Goal: Task Accomplishment & Management: Complete application form

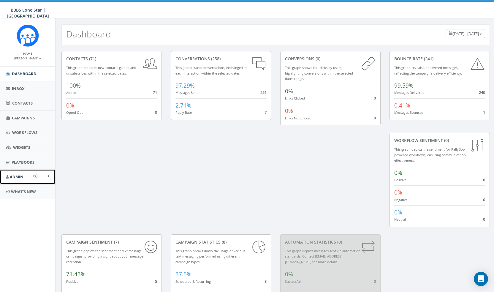
click at [19, 173] on link "Admin" at bounding box center [27, 176] width 55 height 15
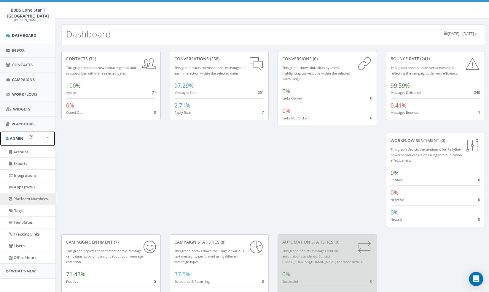
scroll to position [39, 0]
click at [18, 137] on span "Admin" at bounding box center [17, 137] width 14 height 5
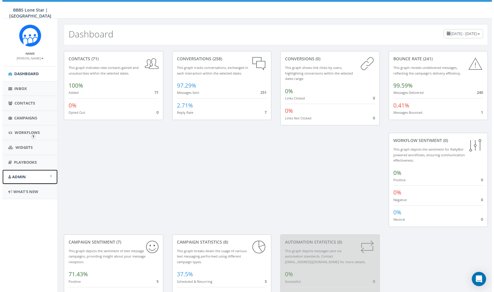
scroll to position [0, 0]
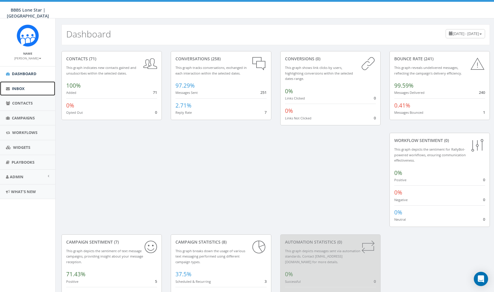
click at [20, 93] on link "Inbox" at bounding box center [27, 88] width 55 height 15
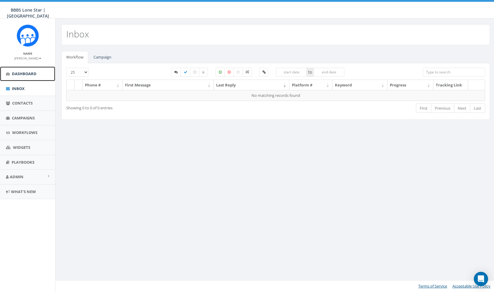
click at [24, 79] on link "Dashboard" at bounding box center [27, 73] width 55 height 15
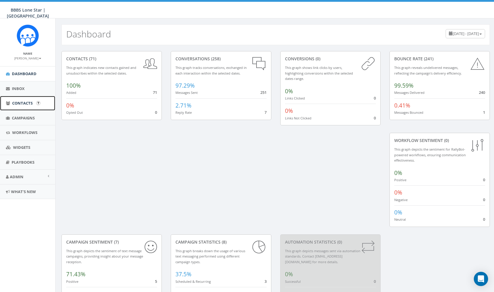
click at [23, 107] on link "Contacts" at bounding box center [27, 103] width 55 height 15
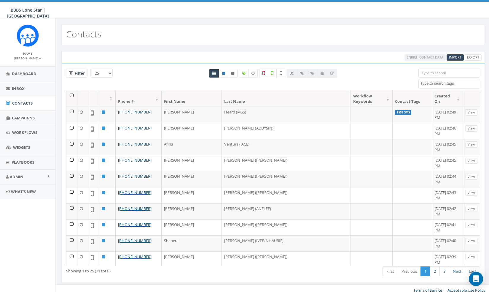
select select
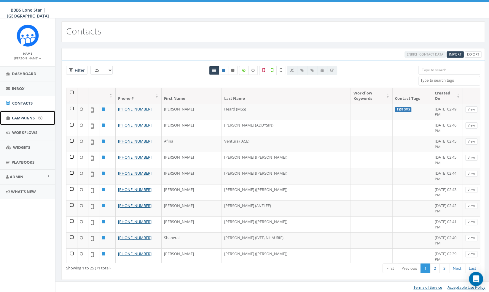
click at [21, 118] on span "Campaigns" at bounding box center [23, 117] width 23 height 5
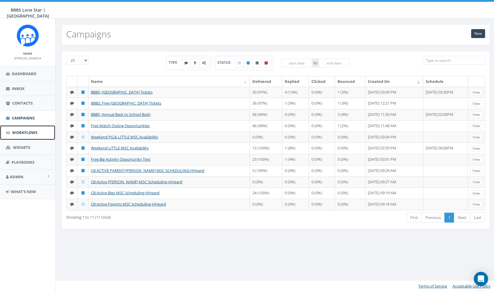
click at [20, 131] on span "Workflows" at bounding box center [24, 132] width 25 height 5
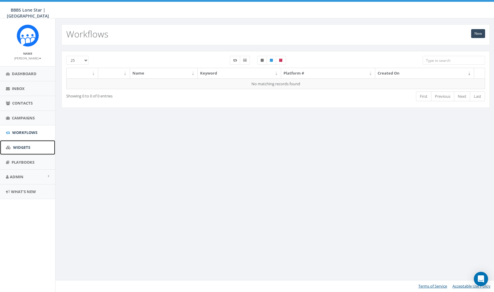
click at [22, 145] on span "Widgets" at bounding box center [21, 147] width 17 height 5
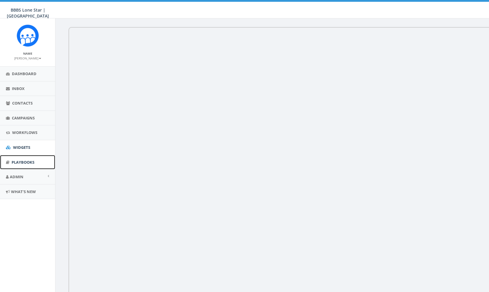
click at [23, 163] on span "Playbooks" at bounding box center [23, 161] width 23 height 5
drag, startPoint x: 0, startPoint y: 0, endPoint x: 26, endPoint y: 180, distance: 182.1
click at [26, 180] on link "Admin" at bounding box center [27, 176] width 55 height 15
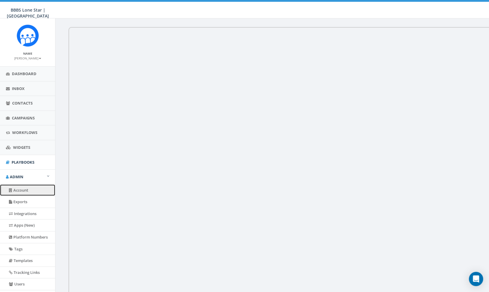
click at [35, 192] on link "Account" at bounding box center [27, 190] width 55 height 12
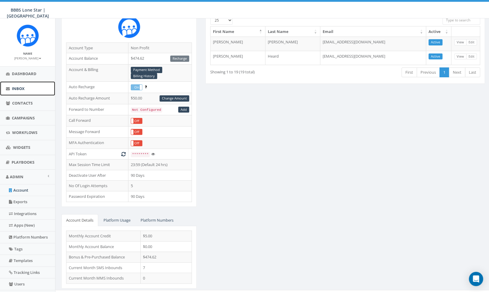
click at [35, 91] on link "Inbox" at bounding box center [27, 88] width 55 height 15
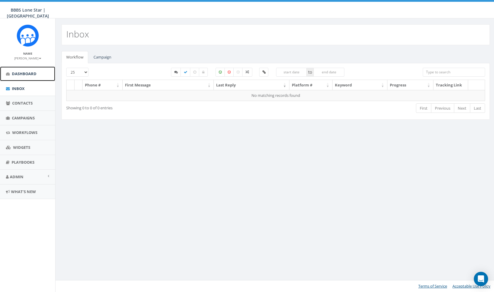
click at [30, 70] on link "Dashboard" at bounding box center [27, 73] width 55 height 15
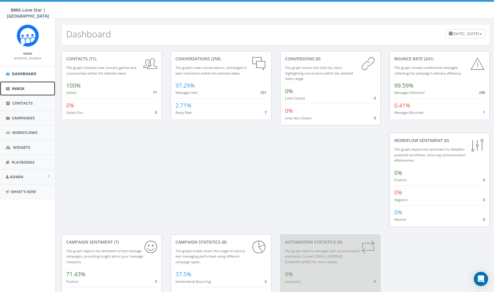
click at [25, 90] on link "Inbox" at bounding box center [27, 88] width 55 height 15
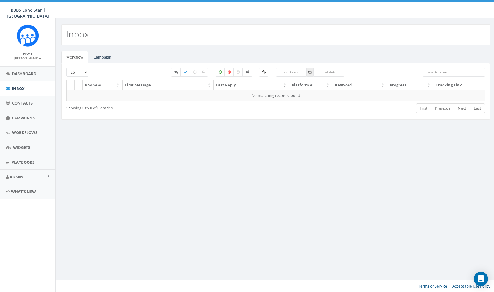
select select
click at [99, 60] on link "Campaign" at bounding box center [102, 57] width 27 height 12
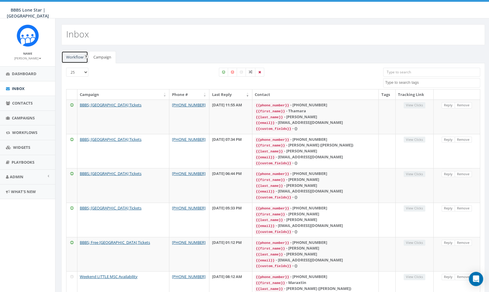
click at [80, 61] on link "Workflow" at bounding box center [74, 57] width 27 height 12
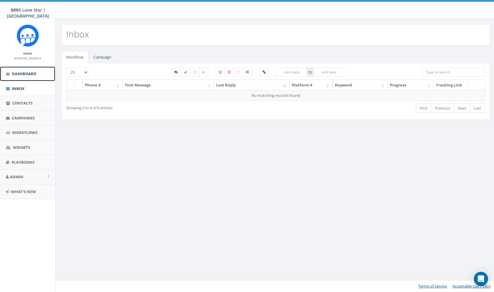
click at [25, 72] on span "Dashboard" at bounding box center [24, 73] width 25 height 5
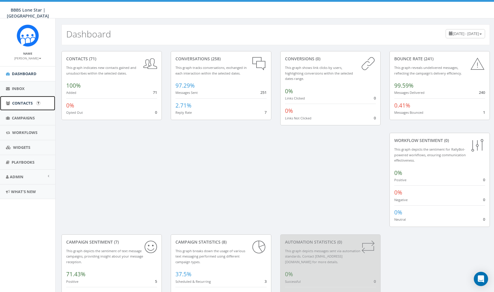
click at [29, 105] on span "Contacts" at bounding box center [22, 102] width 20 height 5
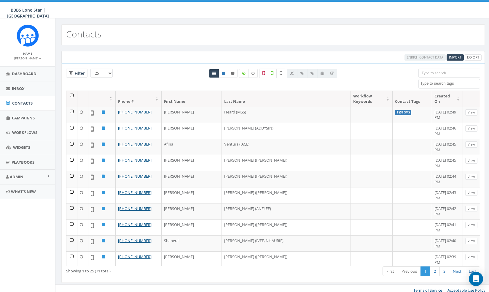
select select
click at [457, 55] on span "Import" at bounding box center [455, 57] width 12 height 4
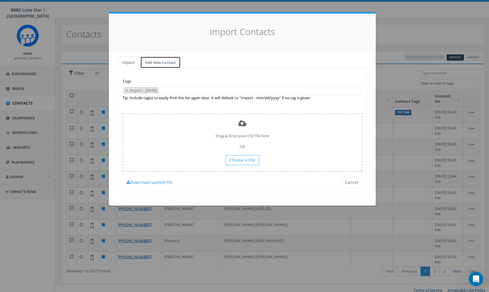
click at [155, 66] on link "Add New Contact" at bounding box center [160, 62] width 40 height 12
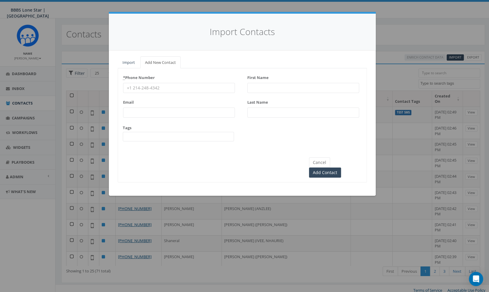
click at [178, 92] on input "* Phone Number" at bounding box center [179, 88] width 112 height 10
click at [278, 85] on input "First Name" at bounding box center [304, 88] width 112 height 10
paste input "[PERSON_NAME]"
drag, startPoint x: 285, startPoint y: 86, endPoint x: 263, endPoint y: 89, distance: 22.2
click at [263, 89] on input "[PERSON_NAME]" at bounding box center [304, 88] width 112 height 10
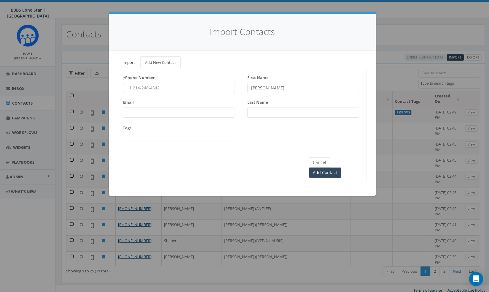
type input "[PERSON_NAME]"
click at [260, 103] on label "Last Name" at bounding box center [258, 101] width 21 height 8
click at [260, 107] on input "Last Name" at bounding box center [304, 112] width 112 height 10
click at [259, 115] on input "Last Name" at bounding box center [304, 112] width 112 height 10
paste input "[PERSON_NAME]"
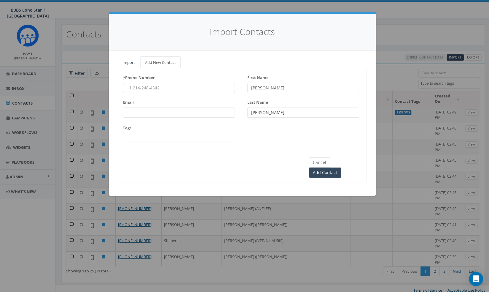
type input "[PERSON_NAME]"
click at [182, 88] on input "* Phone Number" at bounding box center [179, 88] width 112 height 10
paste input "(214) 756-0629"
type input "(214) 756-0629"
click at [136, 118] on div "* Phone Number (214) 756-0629 Email Tags Test SMS unknown handset" at bounding box center [179, 110] width 112 height 74
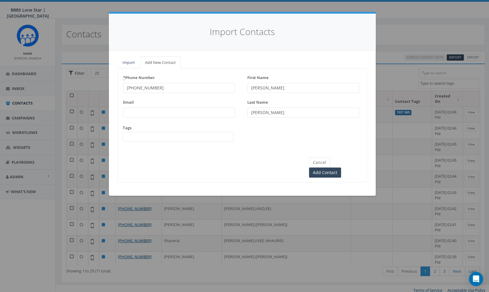
click at [138, 114] on input "Email" at bounding box center [179, 112] width 112 height 10
paste input "lesliezetroc@gmail.com"
type input "lesliezetroc@gmail.com"
click at [180, 138] on span at bounding box center [178, 136] width 111 height 9
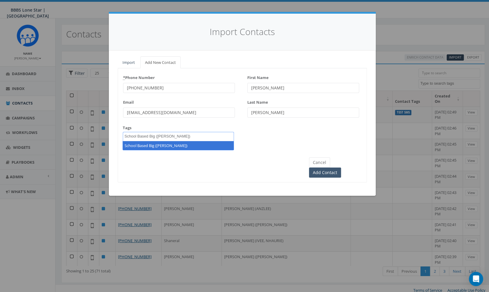
type textarea "School Based Big (Dannie Grant)"
click at [341, 167] on input "Add Contact" at bounding box center [325, 172] width 32 height 10
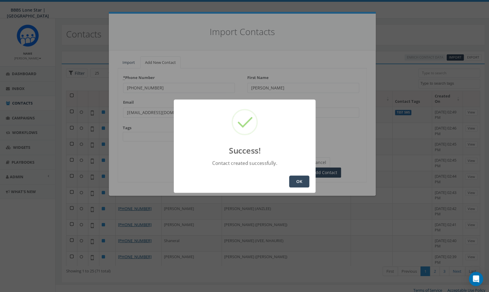
click at [297, 185] on button "OK" at bounding box center [299, 181] width 20 height 12
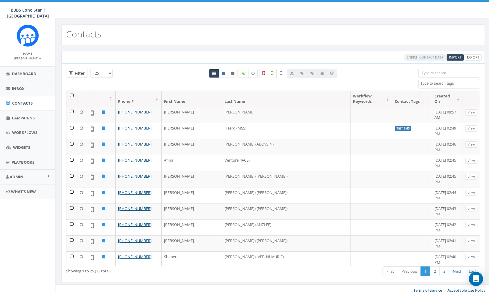
select select
click at [462, 58] on span "Import" at bounding box center [455, 57] width 12 height 4
select select
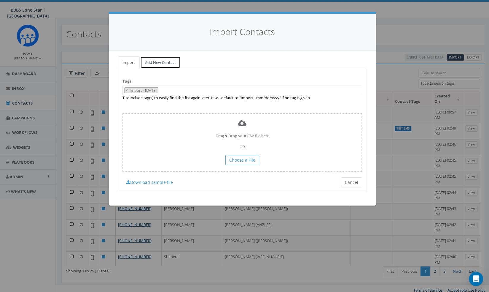
click at [160, 66] on link "Add New Contact" at bounding box center [160, 62] width 40 height 12
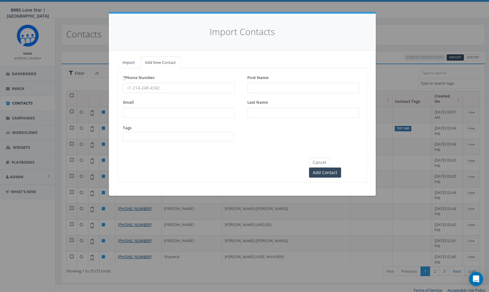
click at [271, 91] on input "First Name" at bounding box center [304, 88] width 112 height 10
paste input "[PERSON_NAME]"
drag, startPoint x: 304, startPoint y: 86, endPoint x: 275, endPoint y: 92, distance: 29.1
click at [269, 92] on div "First Name [PERSON_NAME] Last Name" at bounding box center [304, 97] width 112 height 49
click at [313, 86] on input "Christina Sanchez-Grant" at bounding box center [304, 88] width 112 height 10
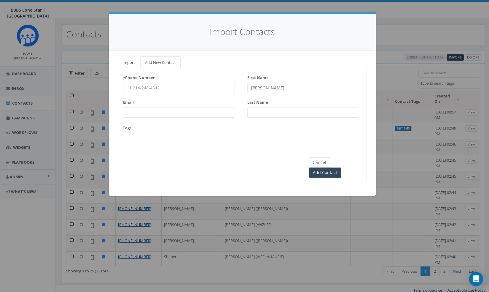
drag, startPoint x: 305, startPoint y: 88, endPoint x: 270, endPoint y: 89, distance: 35.4
click at [270, 89] on input "Christina Sanchez-Grant" at bounding box center [304, 88] width 112 height 10
type input "Christina"
click at [266, 111] on input "Last Name" at bounding box center [304, 112] width 112 height 10
paste input "Sanchez-Grant"
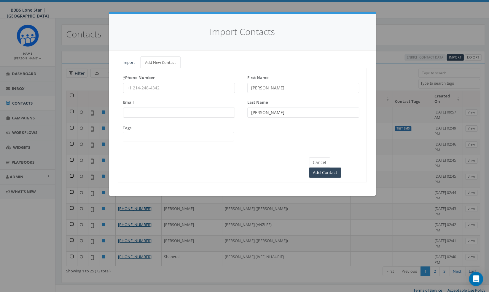
type input "Sanchez-Grant"
click at [146, 92] on div "* Phone Number Email Tags Test SMS unknown handset" at bounding box center [179, 110] width 112 height 74
click at [150, 86] on input "* Phone Number" at bounding box center [179, 88] width 112 height 10
paste input "940-444-7368"
type input "940-444-7368"
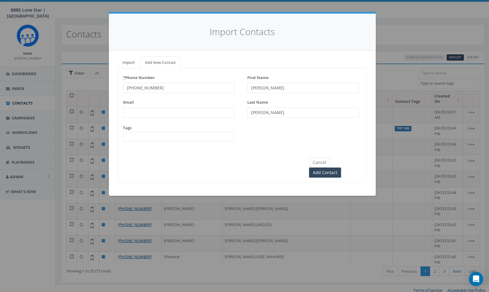
click at [147, 111] on input "Email" at bounding box center [179, 112] width 112 height 10
paste input "c-r-sanchez123@hotmail.com"
type input "c-r-sanchez123@hotmail.com"
click at [158, 139] on span at bounding box center [178, 136] width 111 height 9
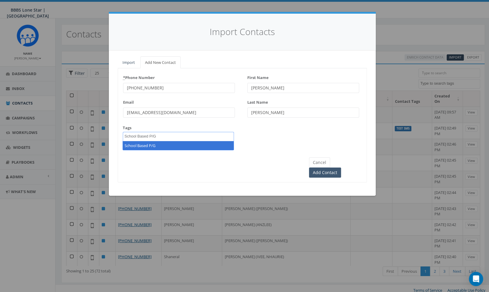
type textarea "School Based P/G"
click at [338, 167] on input "Add Contact" at bounding box center [325, 172] width 32 height 10
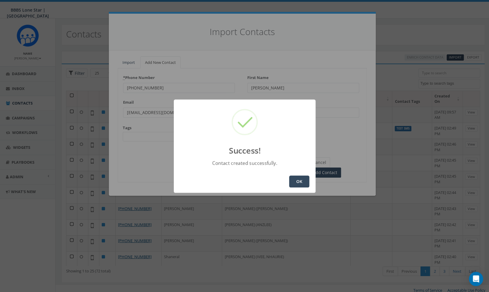
click at [306, 181] on button "OK" at bounding box center [299, 181] width 20 height 12
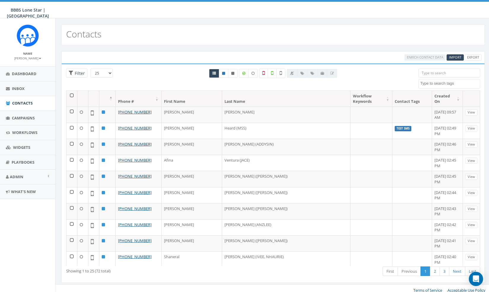
select select
